Goal: Check status: Check status

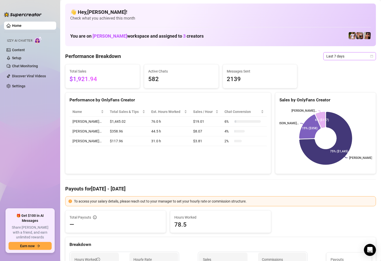
click at [370, 56] on div "Last 7 days" at bounding box center [350, 56] width 53 height 8
click at [369, 56] on span "Last 7 days" at bounding box center [350, 56] width 47 height 8
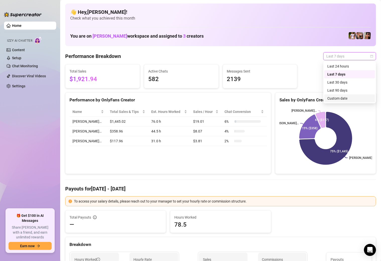
click at [353, 97] on div "Custom date" at bounding box center [350, 99] width 45 height 6
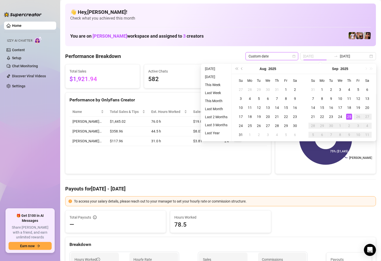
click at [348, 117] on div "25" at bounding box center [349, 117] width 6 height 6
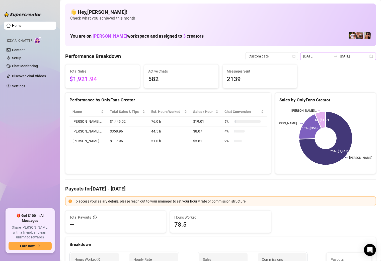
click at [372, 55] on div "[DATE] [DATE]" at bounding box center [339, 56] width 76 height 8
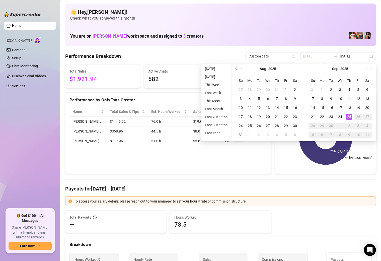
click at [349, 116] on div "25" at bounding box center [349, 117] width 6 height 6
click at [349, 116] on rect at bounding box center [326, 138] width 93 height 63
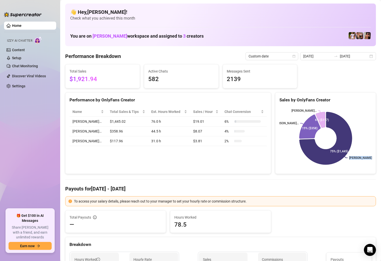
click at [372, 57] on div "[DATE] [DATE]" at bounding box center [339, 56] width 76 height 8
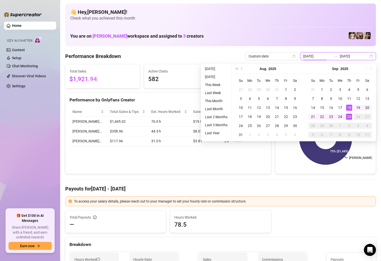
type input "[DATE]"
click at [347, 118] on div "25" at bounding box center [349, 117] width 6 height 6
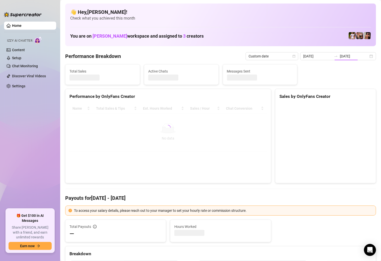
type input "[DATE]"
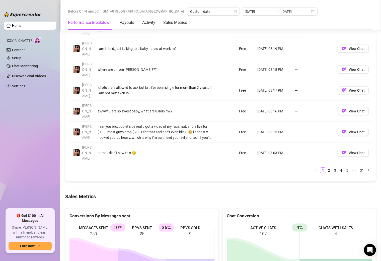
scroll to position [579, 0]
